Goal: Register for event/course

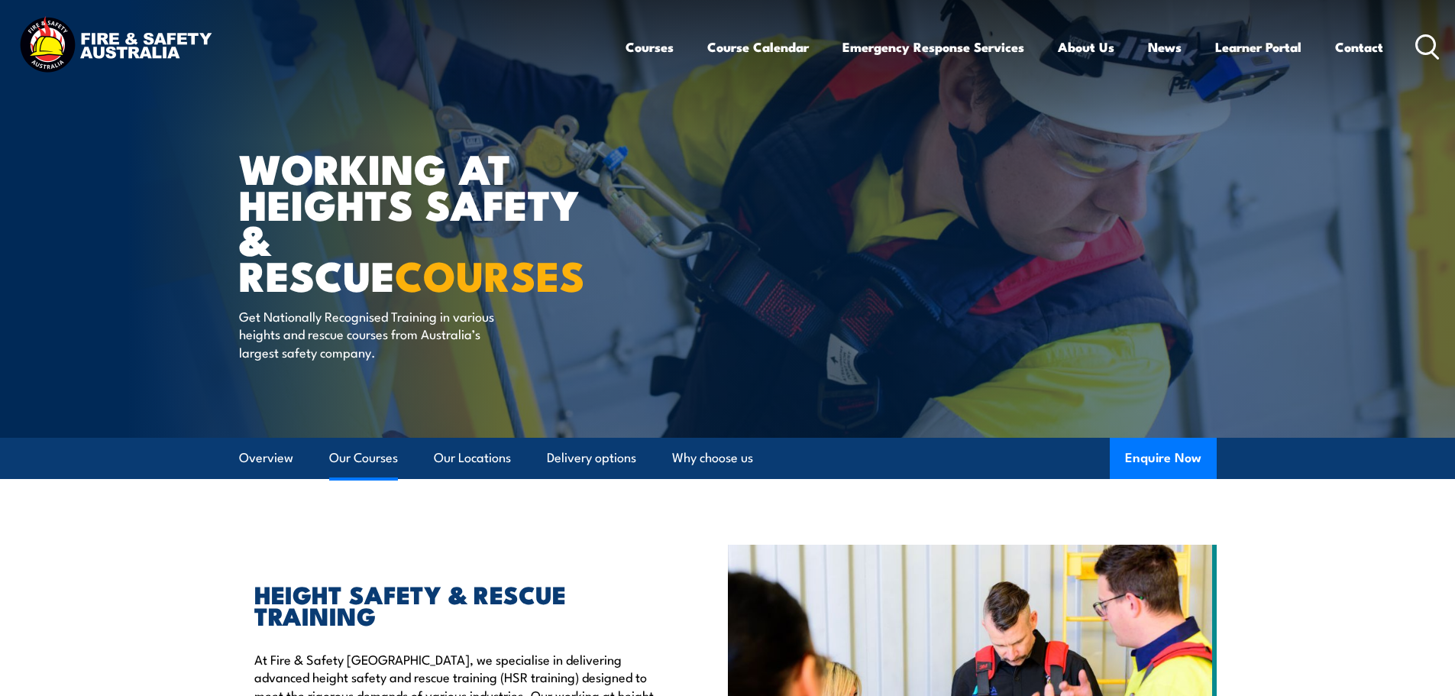
click at [367, 458] on link "Our Courses" at bounding box center [363, 458] width 69 height 40
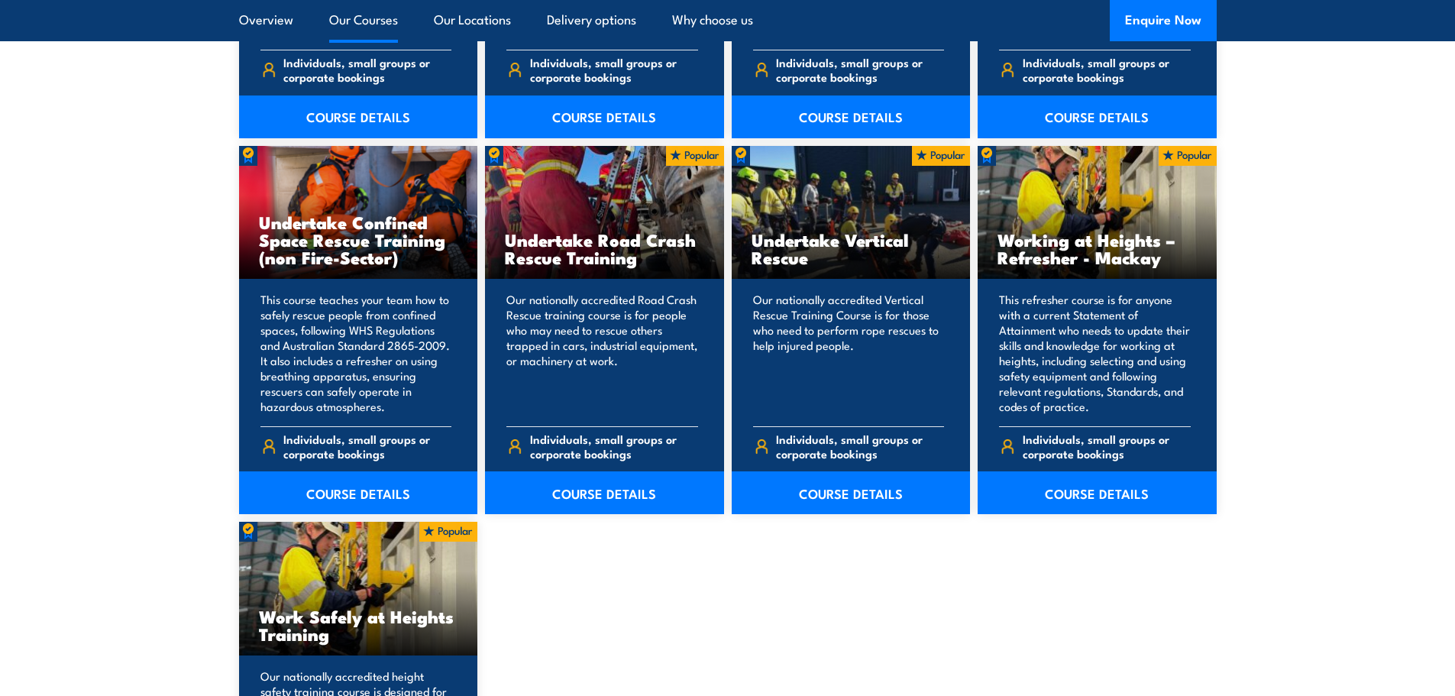
scroll to position [1770, 0]
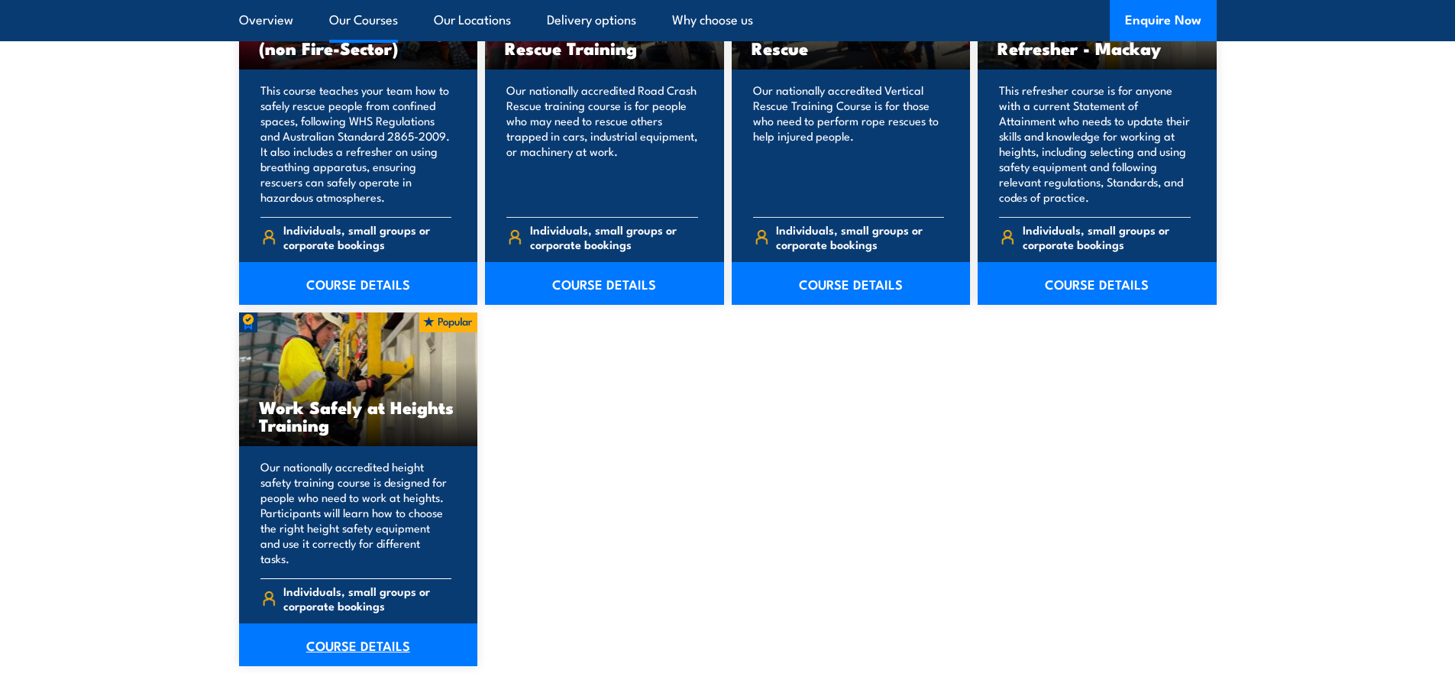
click at [337, 628] on link "COURSE DETAILS" at bounding box center [358, 644] width 239 height 43
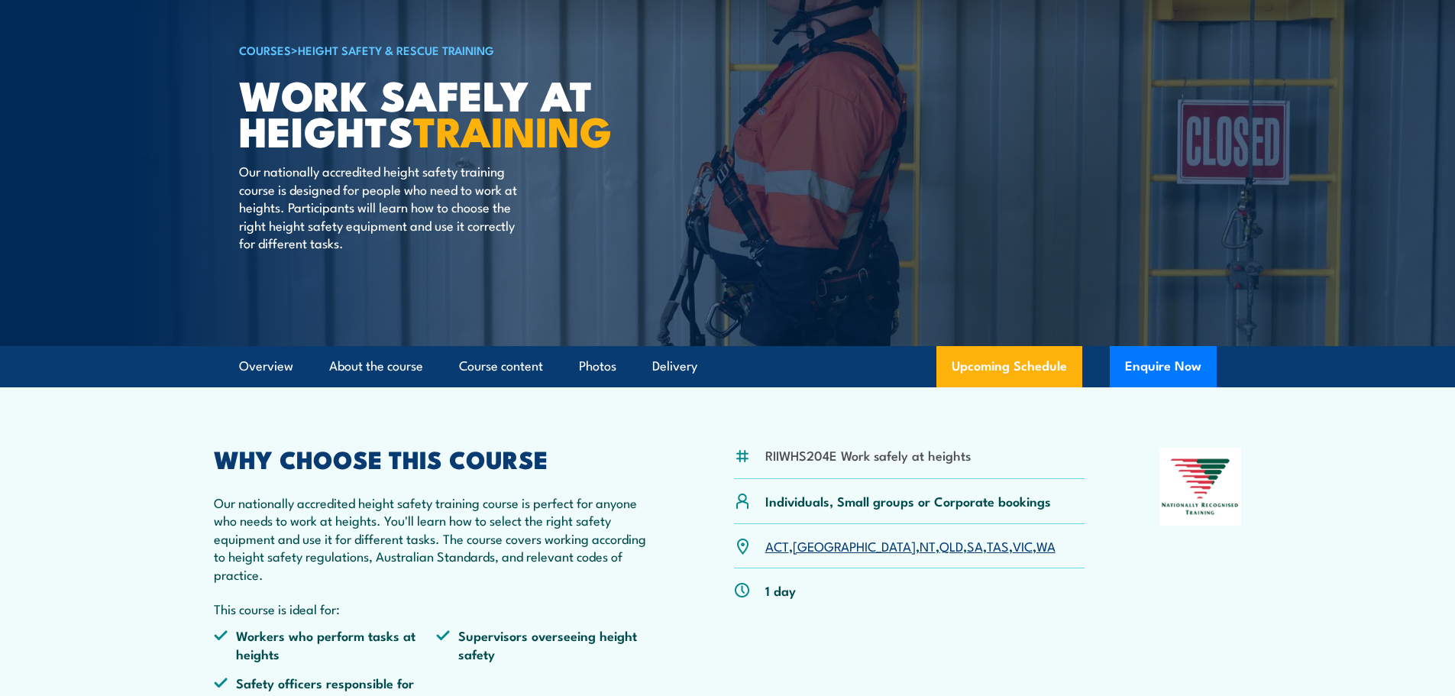
scroll to position [229, 0]
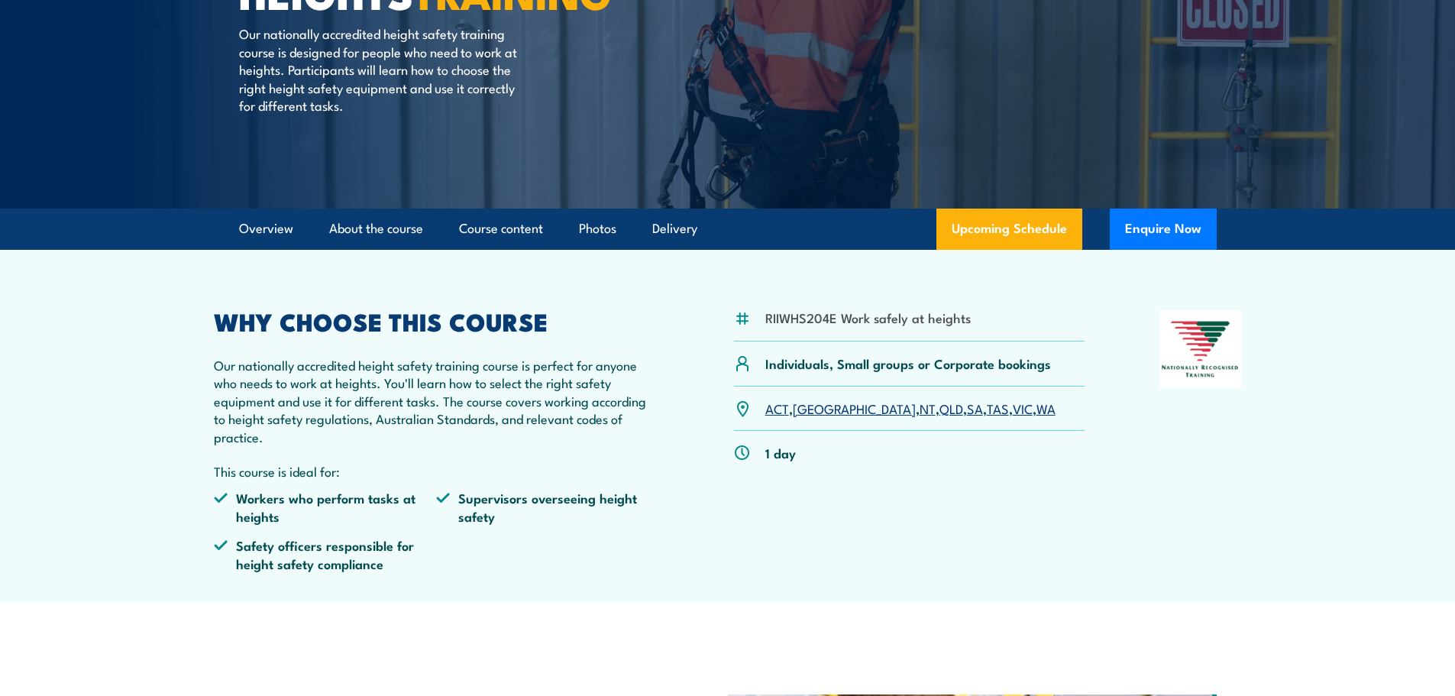
click at [967, 407] on link "SA" at bounding box center [975, 408] width 16 height 18
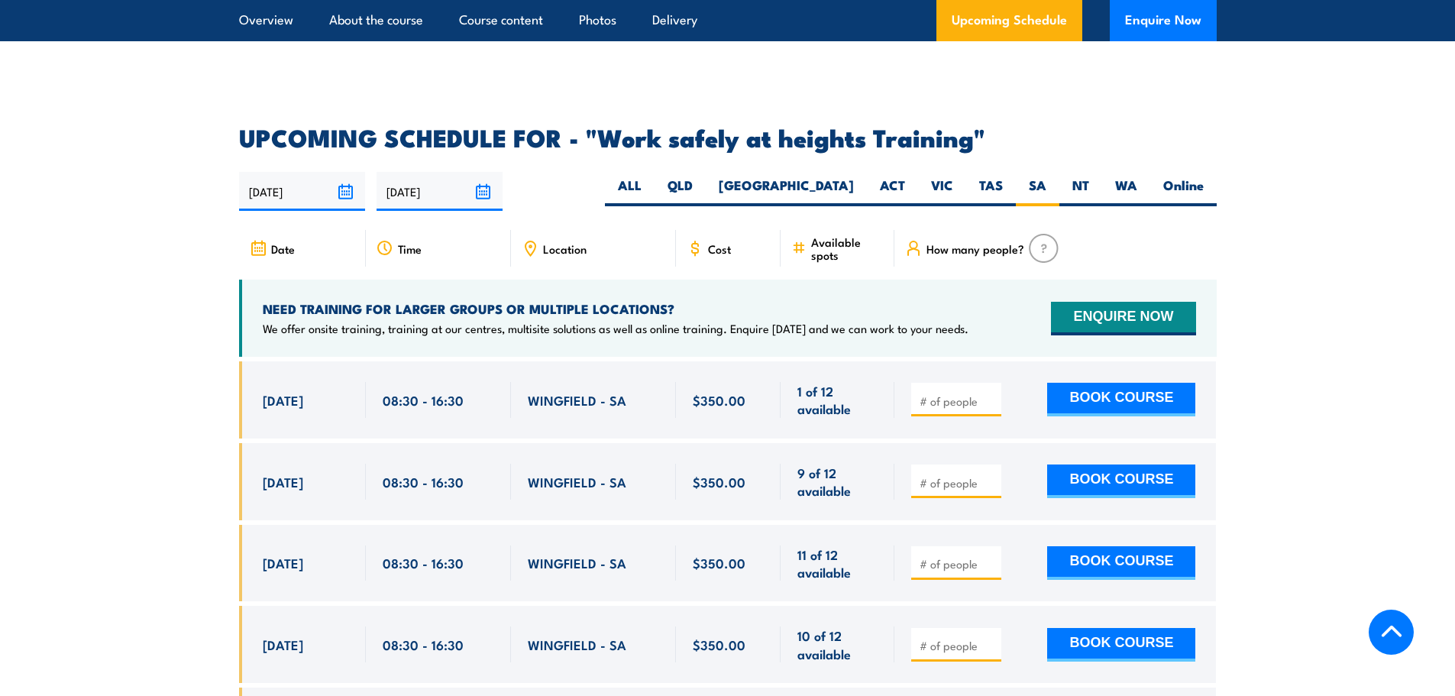
scroll to position [2355, 0]
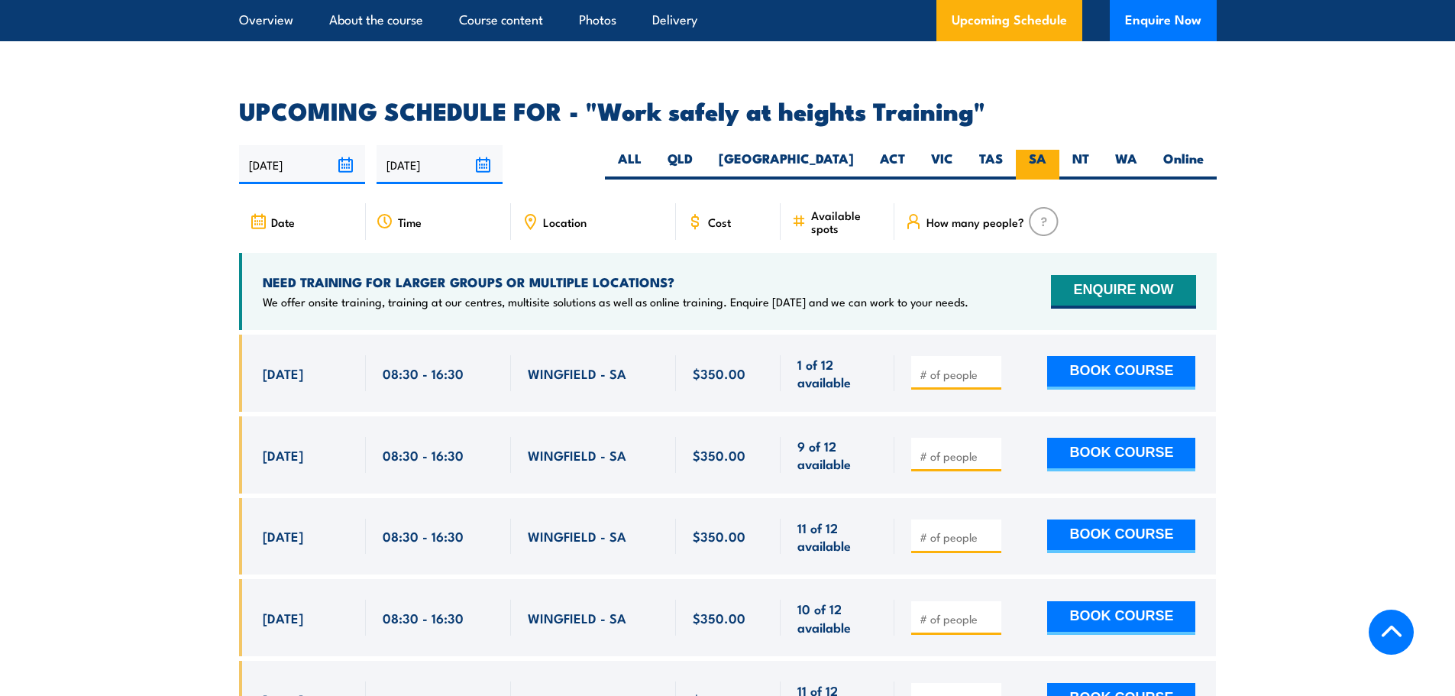
click at [1034, 150] on label "SA" at bounding box center [1038, 165] width 44 height 30
click at [1047, 150] on input "SA" at bounding box center [1052, 155] width 10 height 10
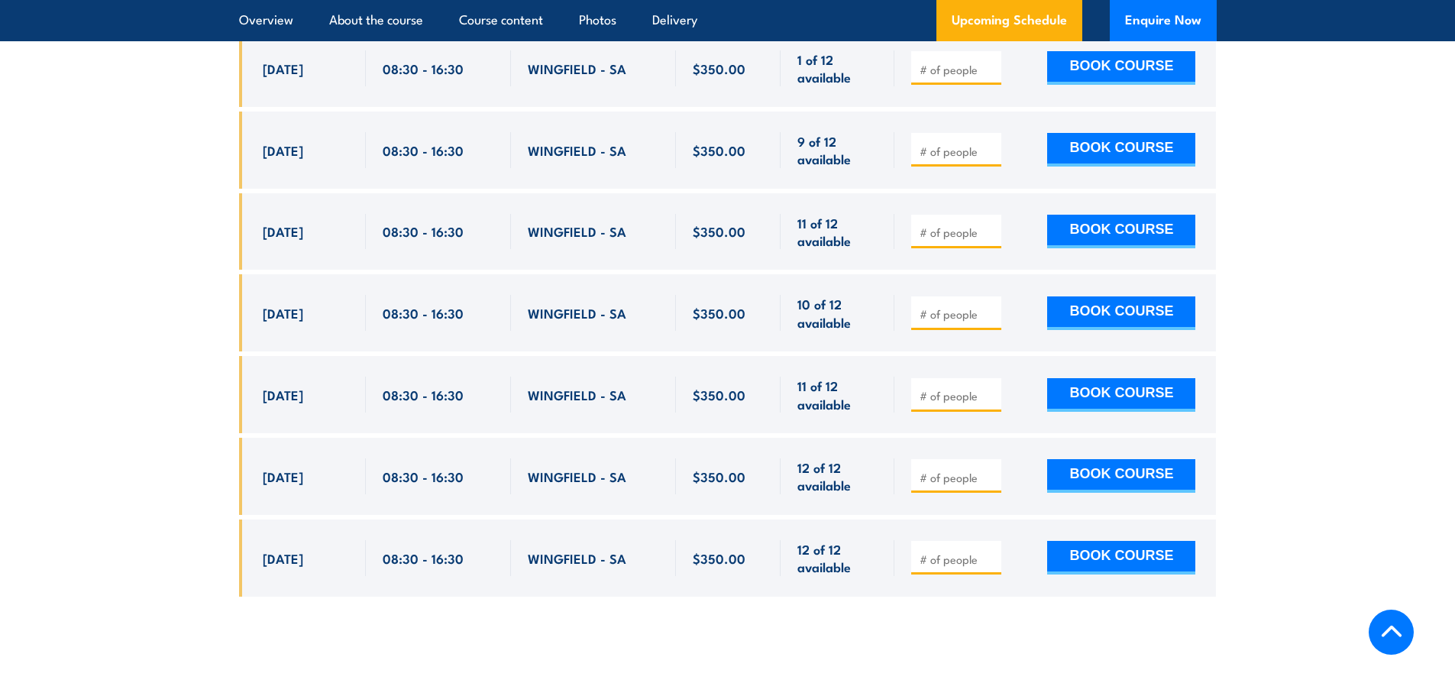
scroll to position [2660, 0]
